Goal: Task Accomplishment & Management: Complete application form

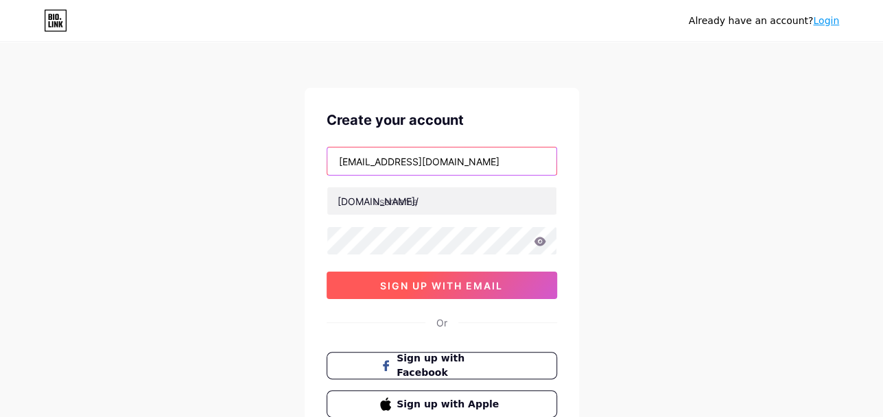
paste input "jnllandclearing"
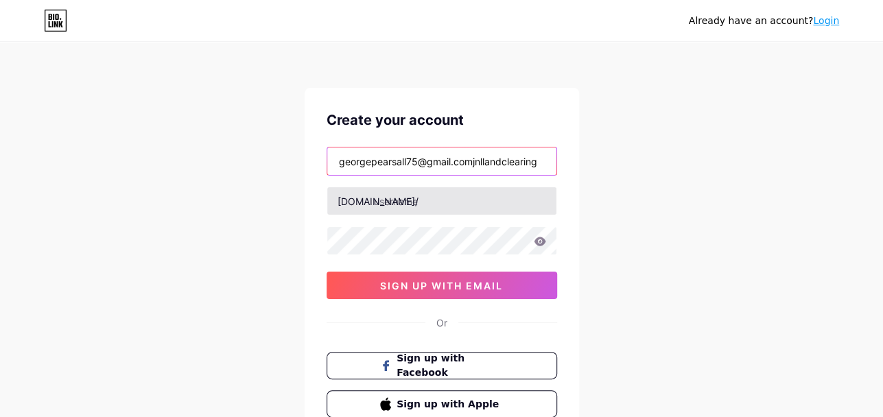
type input "[EMAIL_ADDRESS][DOMAIN_NAME]"
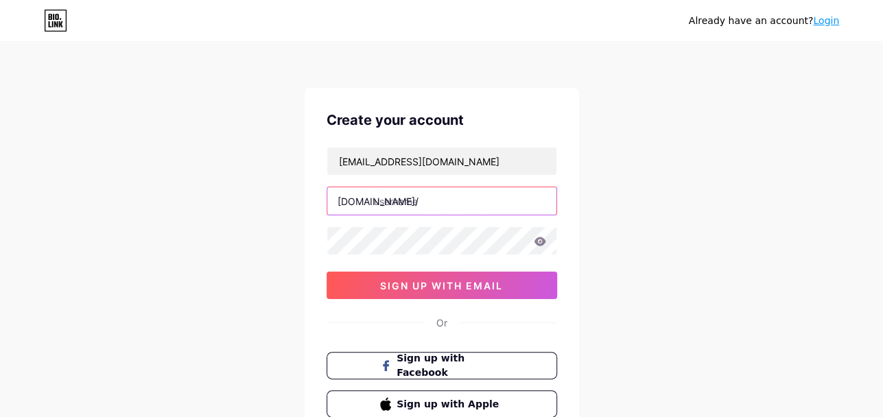
click at [451, 204] on input "text" at bounding box center [441, 200] width 229 height 27
paste input "jnllandclearing"
type input "jnllandclearing"
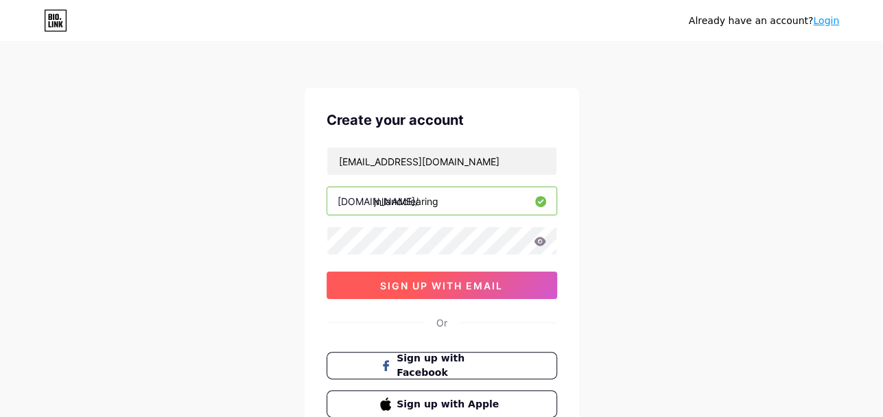
click at [468, 283] on span "sign up with email" at bounding box center [441, 286] width 123 height 12
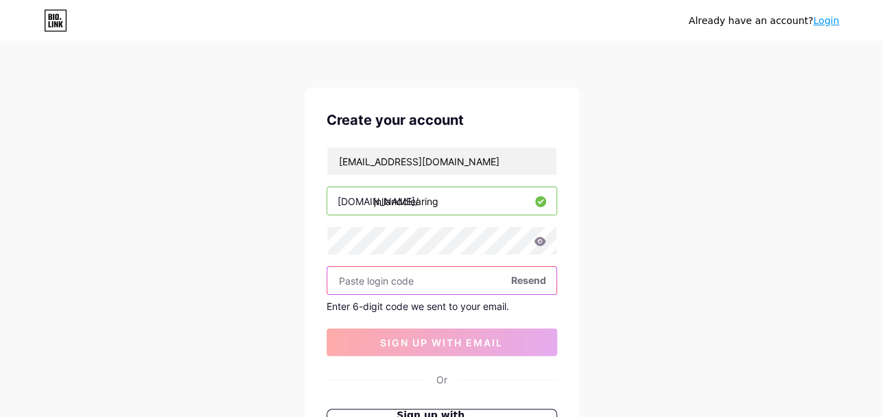
paste input "239506"
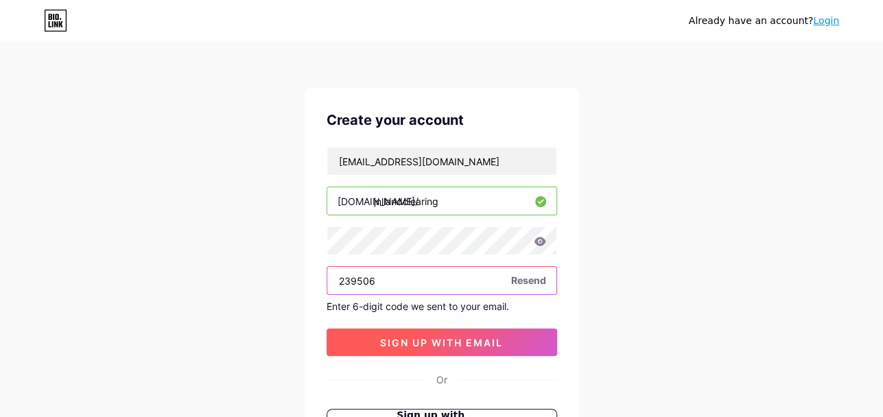
type input "239506"
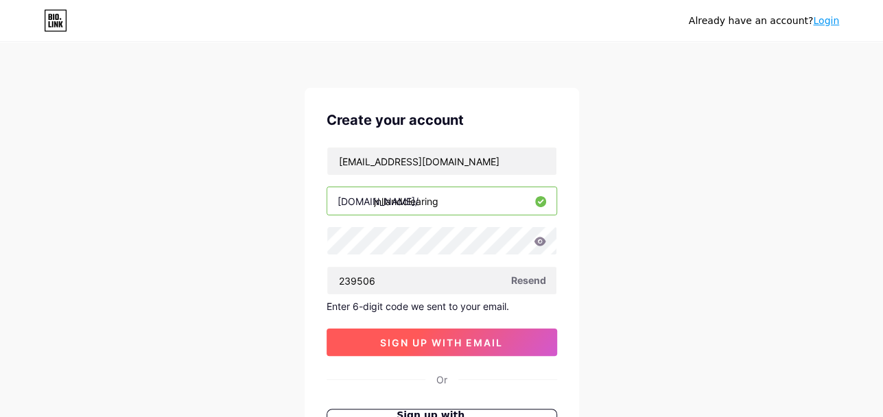
click at [453, 337] on span "sign up with email" at bounding box center [441, 343] width 123 height 12
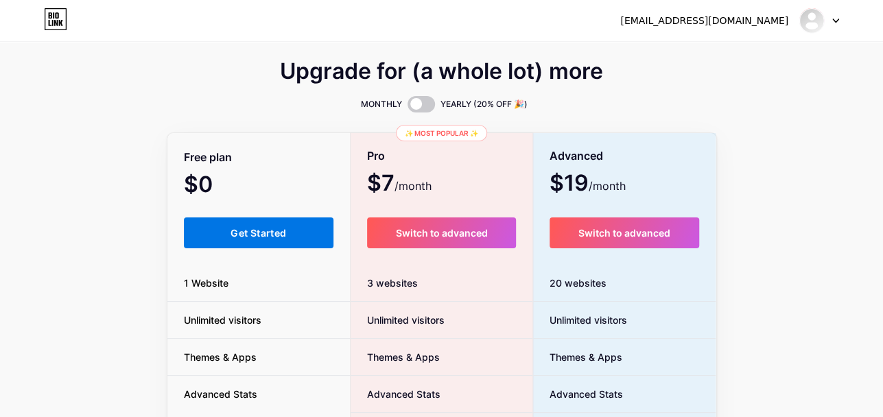
click at [280, 232] on span "Get Started" at bounding box center [258, 233] width 56 height 12
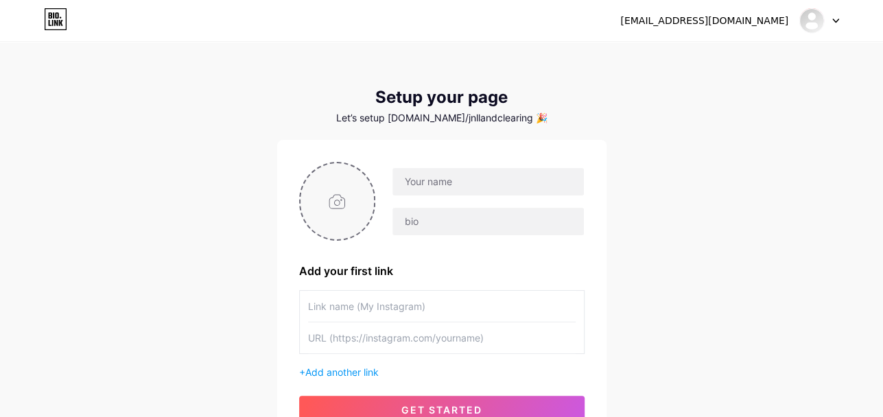
click at [345, 208] on input "file" at bounding box center [337, 201] width 74 height 76
type input "C:\fakepath\Screenshot (2).png"
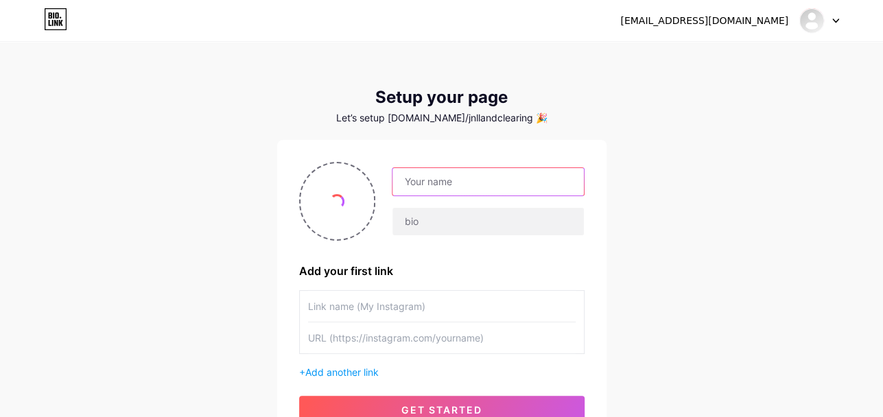
click at [453, 182] on input "text" at bounding box center [487, 181] width 191 height 27
paste input "JNL Land Management"
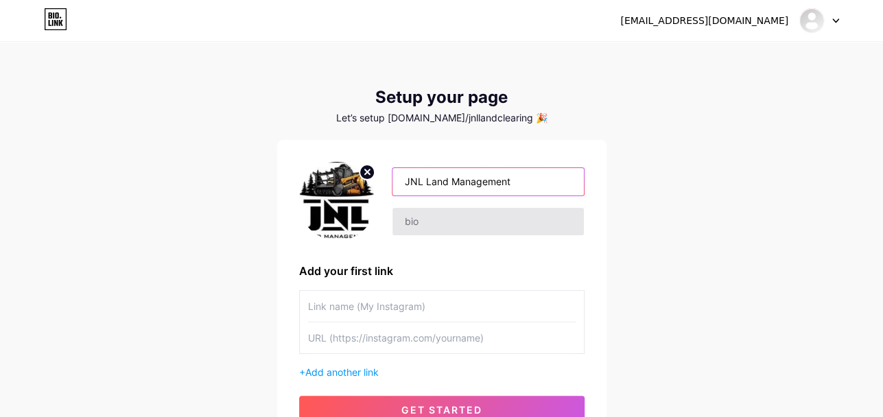
type input "JNL Land Management"
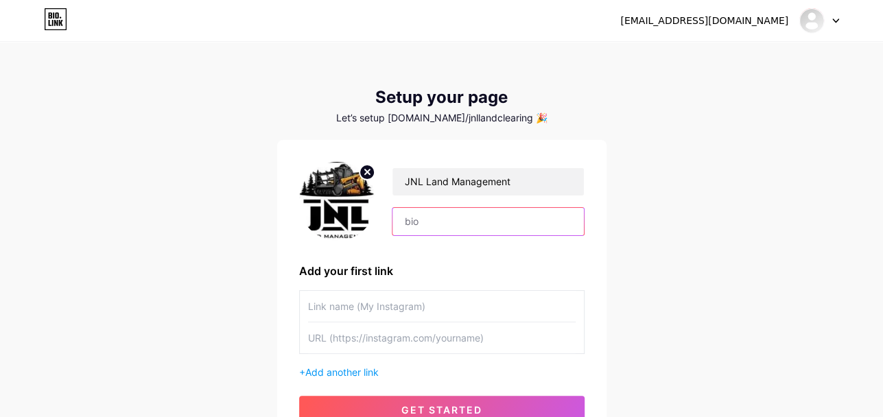
click at [446, 220] on input "text" at bounding box center [487, 221] width 191 height 27
paste input "With years of experience in the industry, JNL Land Management delivers top-qual…"
click at [431, 300] on input "text" at bounding box center [441, 306] width 267 height 31
click at [525, 217] on input "With years of experience in the industry, JNL Land Management delivers top-qual…" at bounding box center [487, 221] width 191 height 27
click at [492, 218] on input "With years of experience in the industry, JNL Land Management delivers top-qual…" at bounding box center [487, 221] width 191 height 27
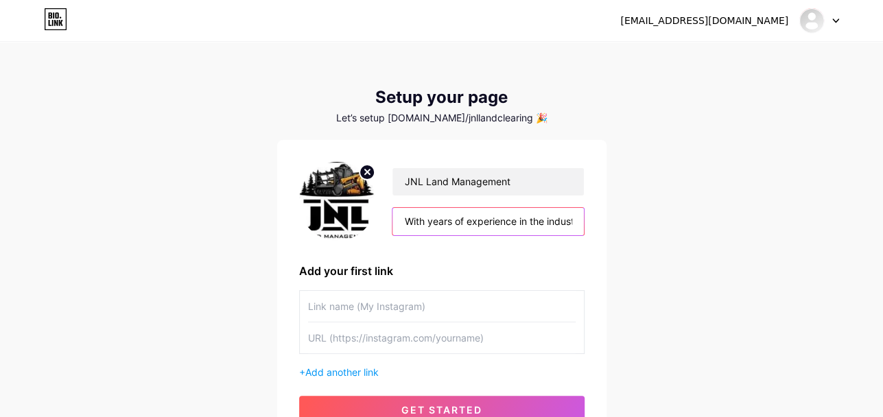
paste input "Our team is dedicated to efficiency, precision, and customer satisfaction-helpi…"
type input "With years of experience in the industry, JNL Land Management delivers top-qual…"
click at [467, 309] on input "text" at bounding box center [441, 306] width 267 height 31
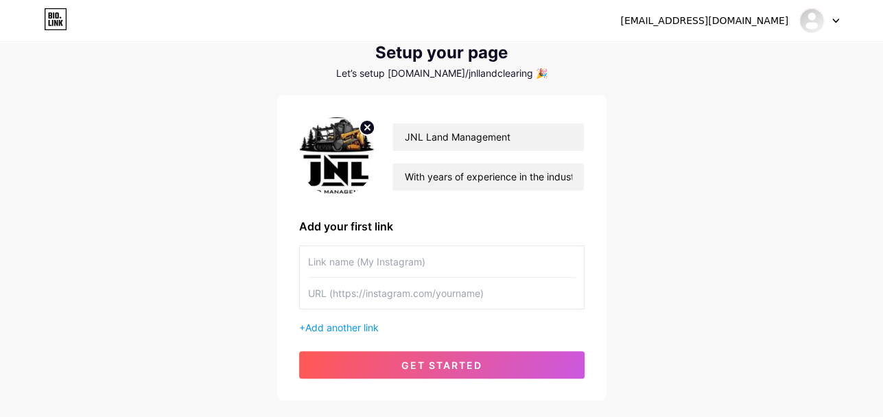
scroll to position [69, 0]
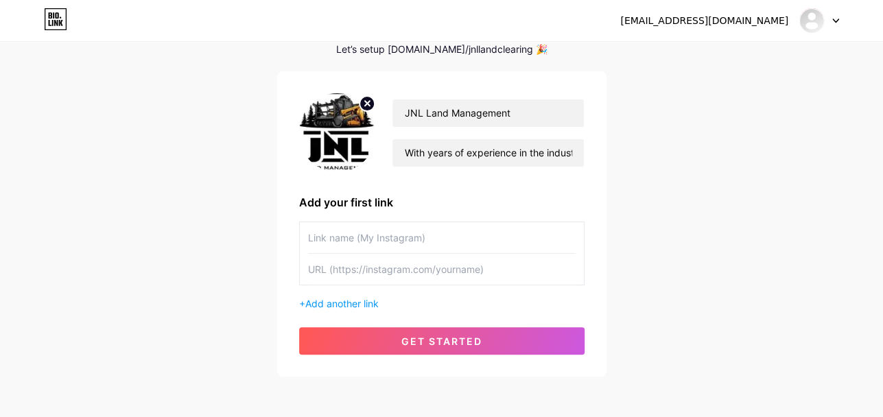
click at [469, 270] on input "text" at bounding box center [441, 269] width 267 height 31
click at [361, 298] on span "Add another link" at bounding box center [341, 304] width 73 height 12
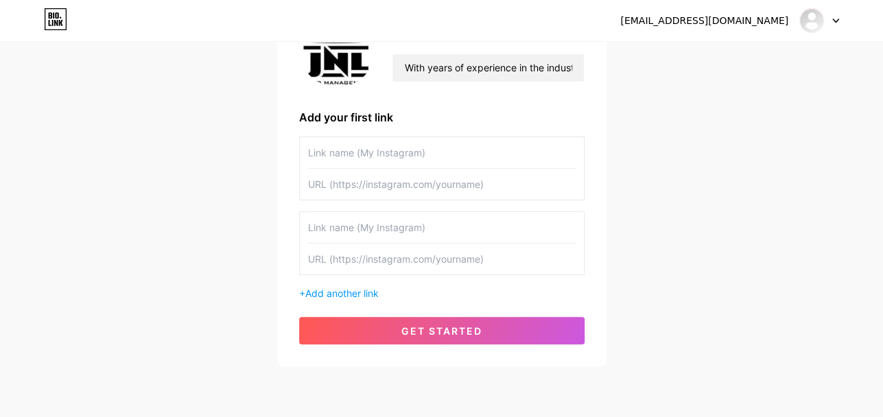
scroll to position [202, 0]
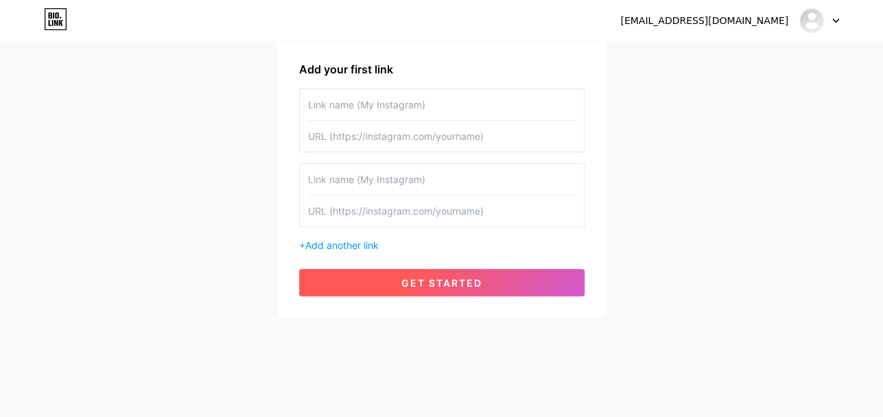
click at [505, 277] on button "get started" at bounding box center [441, 282] width 285 height 27
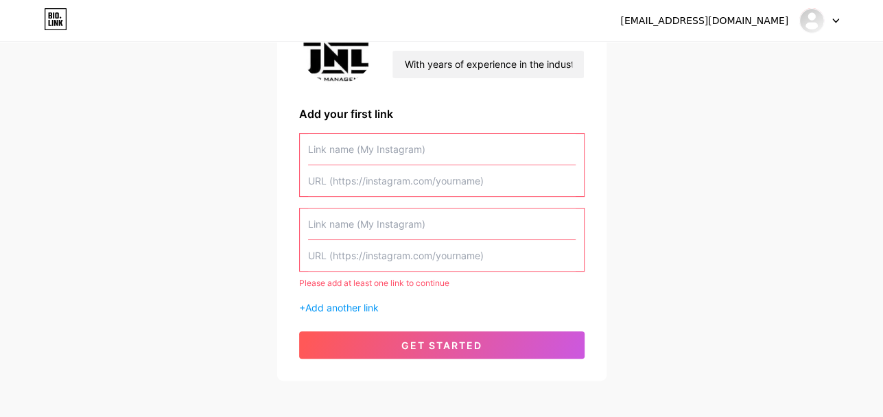
scroll to position [133, 0]
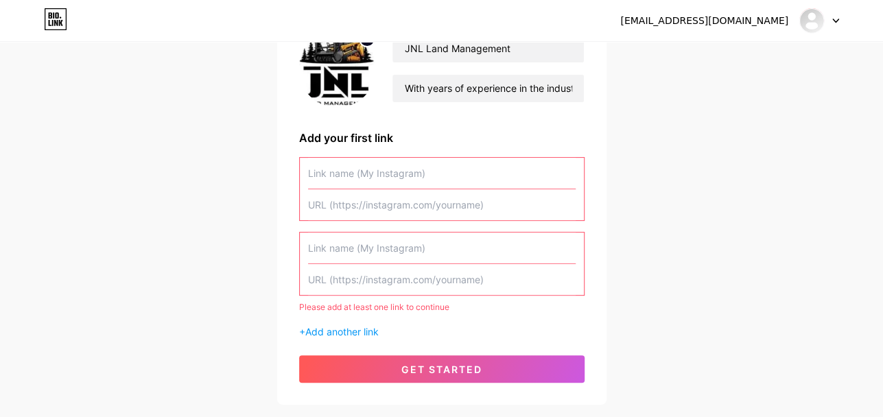
click at [400, 177] on input "text" at bounding box center [441, 173] width 267 height 31
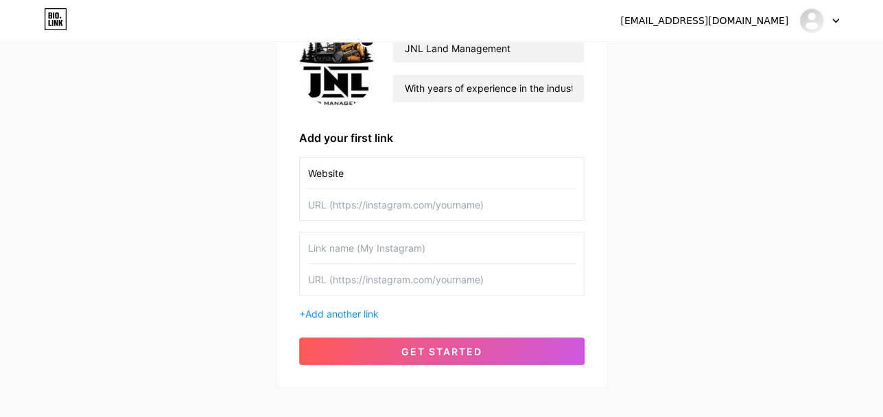
type input "Website"
click at [425, 201] on input "text" at bounding box center [441, 204] width 267 height 31
paste input "[URL][DOMAIN_NAME]"
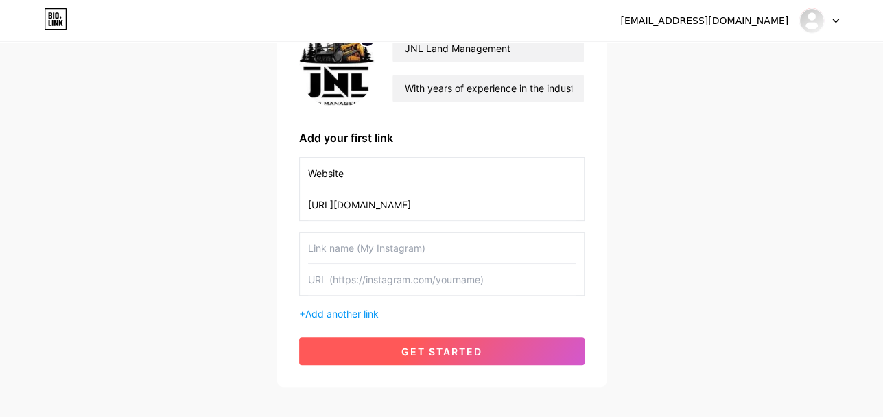
type input "[URL][DOMAIN_NAME]"
click at [498, 352] on button "get started" at bounding box center [441, 350] width 285 height 27
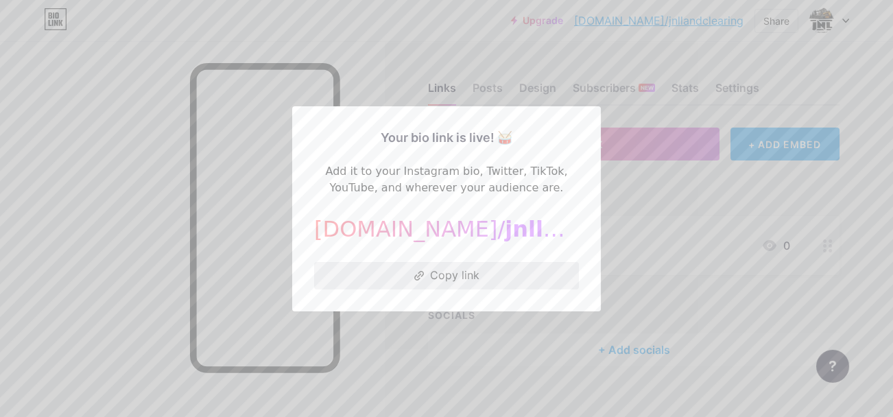
click at [464, 272] on button "Copy link" at bounding box center [446, 275] width 265 height 27
click at [718, 201] on div at bounding box center [446, 208] width 893 height 417
